Goal: Information Seeking & Learning: Learn about a topic

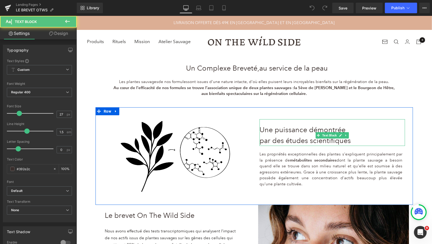
click at [300, 142] on span "par des études scientifiques" at bounding box center [304, 140] width 91 height 9
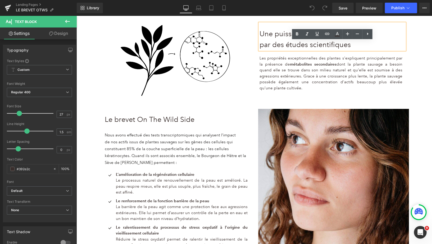
scroll to position [132, 0]
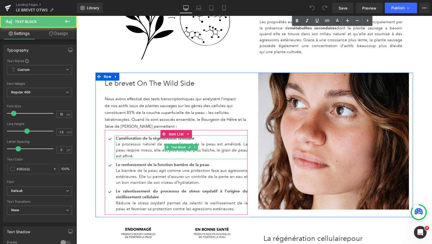
click at [209, 144] on p "Le processus naturel de renouvellement de la peau est amélioré. La peau respire…" at bounding box center [182, 150] width 132 height 18
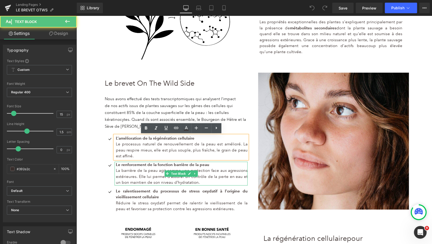
click at [215, 172] on p "La barrière de la peau agit comme une protection face aux agressions extérieure…" at bounding box center [182, 176] width 132 height 18
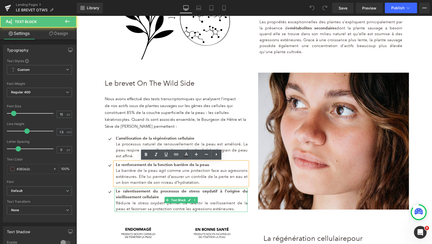
click at [211, 195] on p "Le ralentissement du processus de stress oxydatif à l’origine du vieillissement…" at bounding box center [182, 194] width 132 height 12
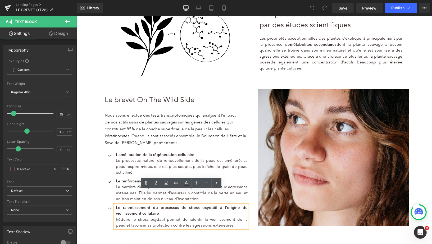
scroll to position [101, 0]
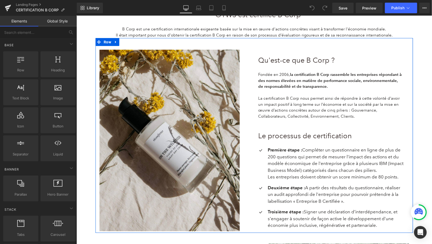
scroll to position [154, 0]
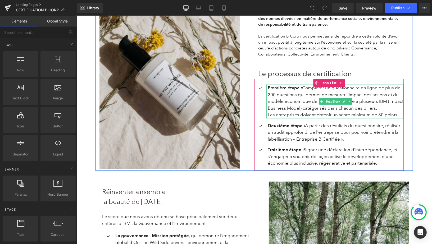
click at [309, 94] on p "Première étape : Compléter un questionnaire en ligne de plus de 200 questions q…" at bounding box center [335, 97] width 136 height 27
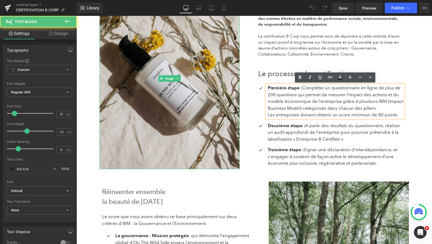
scroll to position [0, 0]
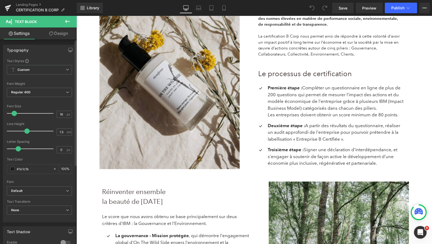
type input "15"
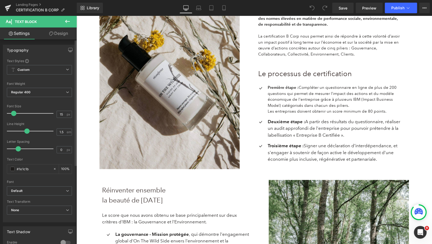
click at [14, 112] on span at bounding box center [13, 113] width 5 height 5
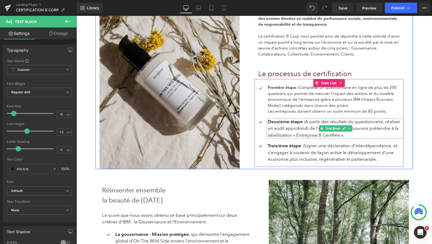
click at [361, 126] on p "Deuxième étape : A partir des résultats du questionnaire, réaliser un audit app…" at bounding box center [335, 128] width 136 height 20
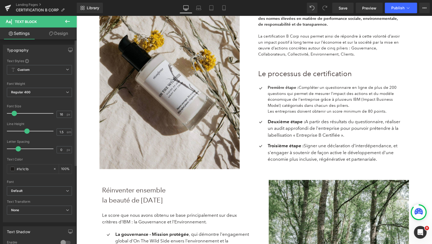
type input "15"
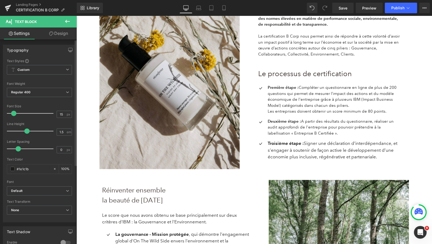
click at [13, 113] on span at bounding box center [13, 113] width 5 height 5
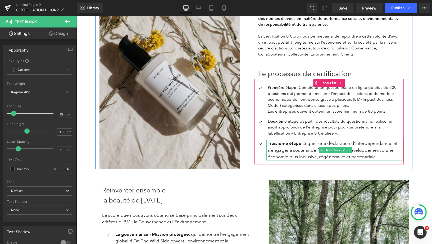
click at [362, 144] on p "Troisième étape : Signer une déclaration d’interdépendance, et s’engager à sout…" at bounding box center [335, 150] width 136 height 20
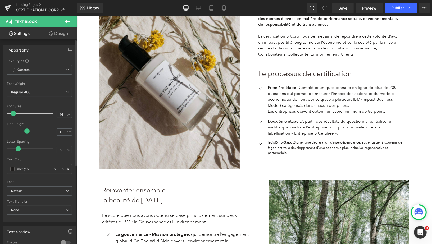
type input "15"
click at [15, 113] on span at bounding box center [13, 113] width 5 height 5
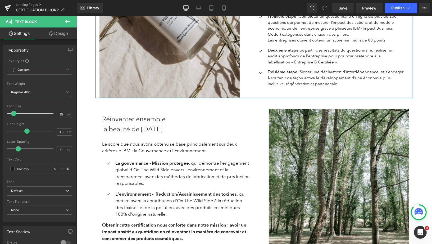
scroll to position [231, 0]
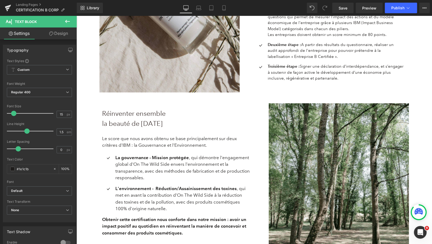
click at [140, 115] on span "Réinventer ensemble" at bounding box center [133, 113] width 63 height 8
type input "27"
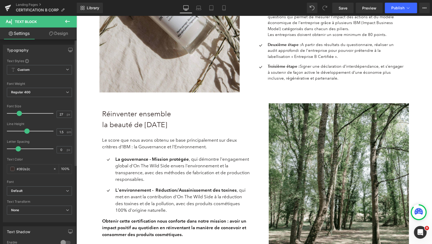
click at [19, 114] on span at bounding box center [19, 113] width 5 height 5
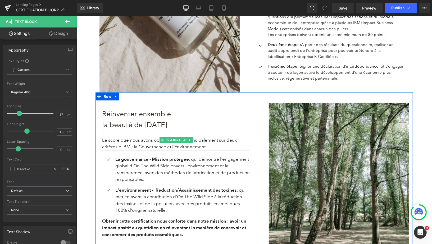
click at [144, 142] on p "Le score que nous avons obtenu se base principalement sur deux critères d'IBM :…" at bounding box center [176, 143] width 148 height 13
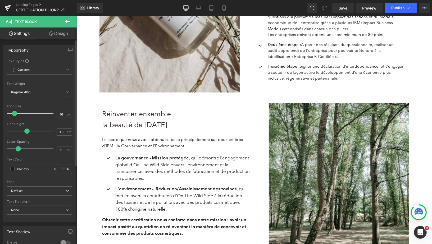
type input "15"
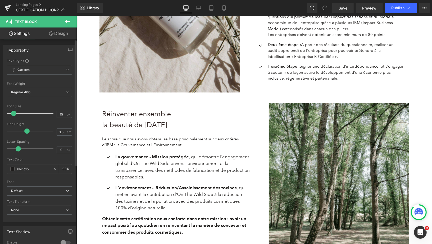
click at [13, 113] on span at bounding box center [13, 113] width 5 height 5
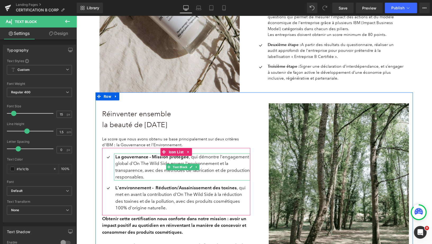
click at [138, 161] on p "La gouvernance - Mission protégée , qui démontre l'engagement global d'On The W…" at bounding box center [182, 166] width 135 height 27
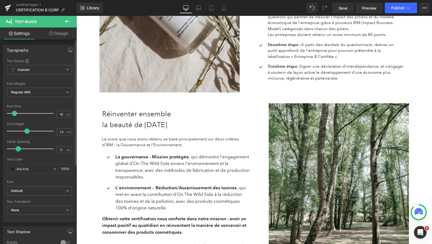
type input "15"
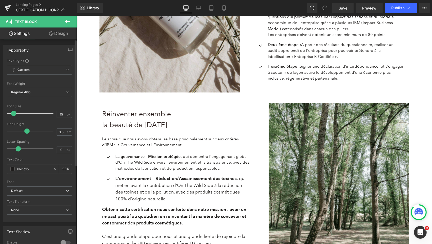
click at [13, 113] on span at bounding box center [13, 113] width 5 height 5
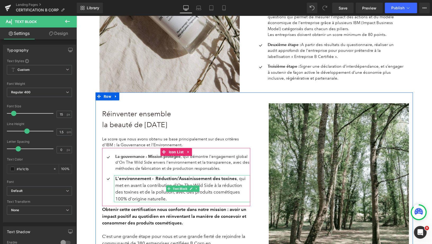
click at [149, 190] on p "L'environnement - Réduction/Assainissement des toxines , qui met en avant la co…" at bounding box center [182, 188] width 135 height 27
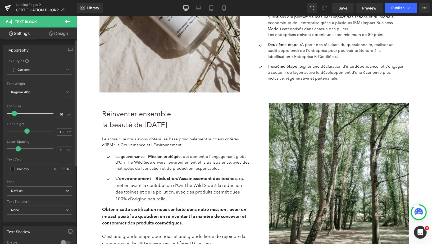
type input "15"
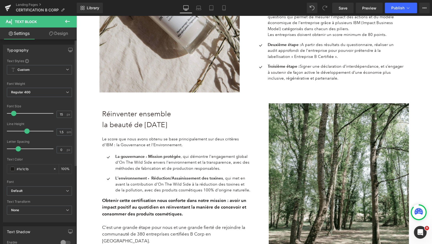
click at [15, 113] on span at bounding box center [13, 113] width 5 height 5
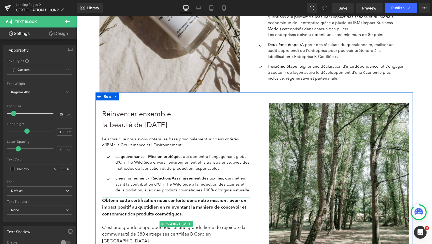
click at [163, 206] on span "Obtenir cette certification nous conforte dans notre mission : avoir un impact …" at bounding box center [174, 207] width 144 height 19
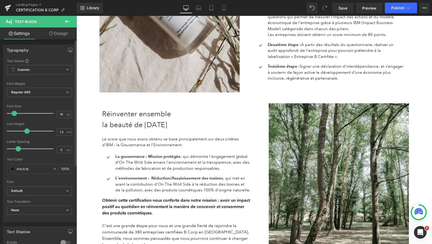
type input "15"
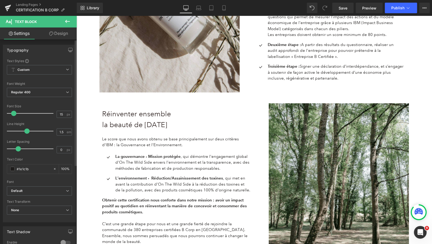
click at [12, 113] on span at bounding box center [13, 113] width 5 height 5
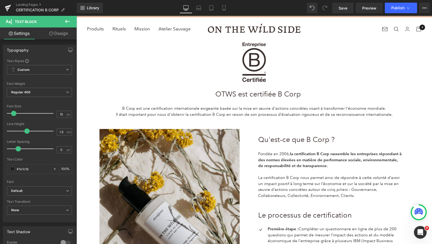
scroll to position [27, 0]
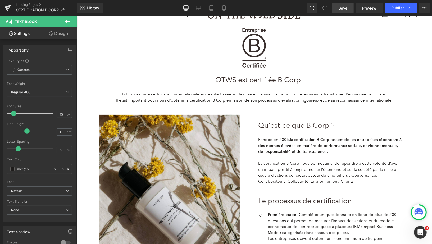
click at [343, 8] on span "Save" at bounding box center [343, 8] width 9 height 6
click at [334, 8] on link "Save" at bounding box center [342, 8] width 21 height 11
